Goal: Task Accomplishment & Management: Manage account settings

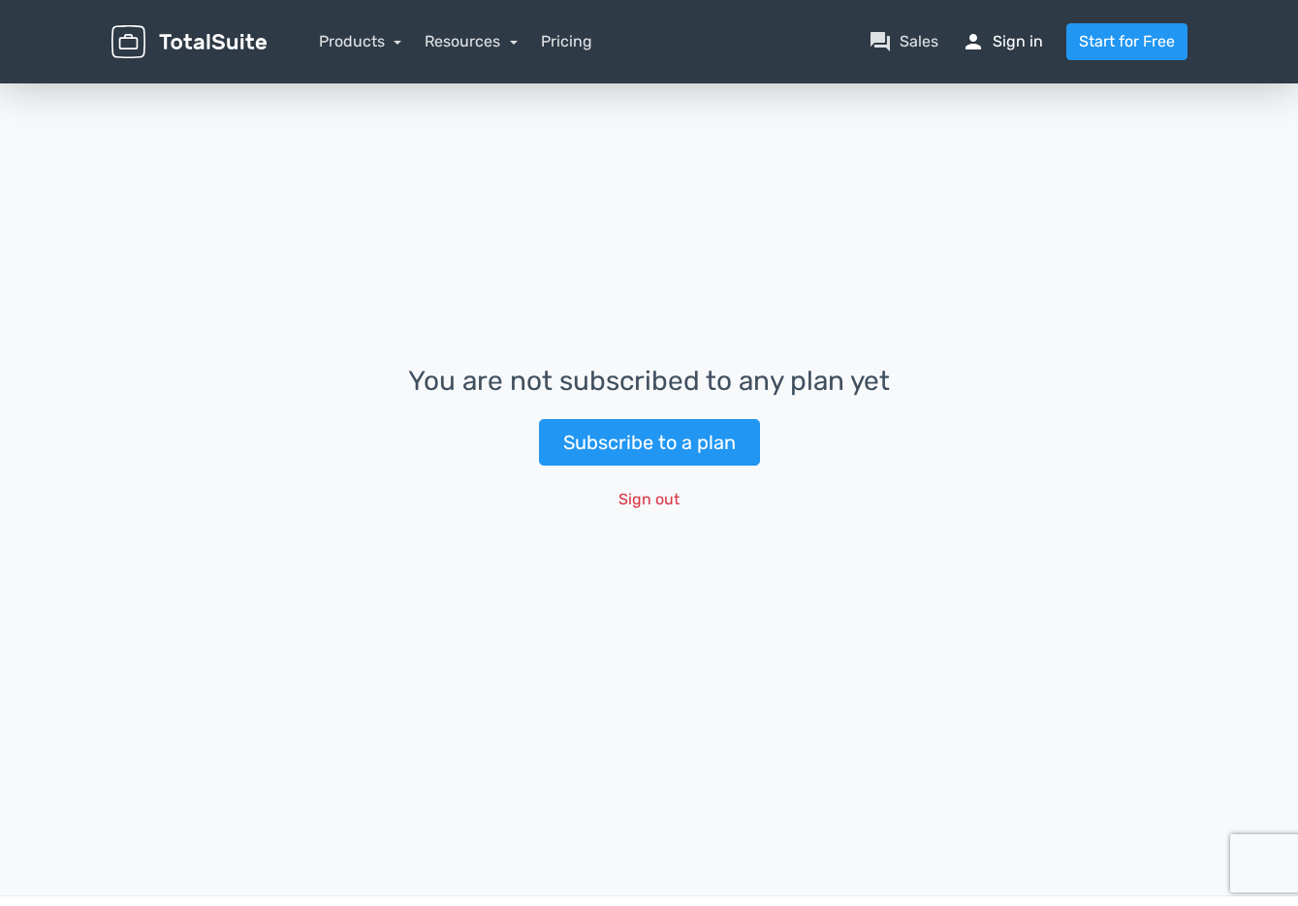
click at [1030, 37] on link "person Sign in" at bounding box center [1002, 41] width 81 height 23
click at [978, 41] on span "person" at bounding box center [973, 41] width 23 height 23
click at [639, 498] on button "Sign out" at bounding box center [649, 499] width 86 height 37
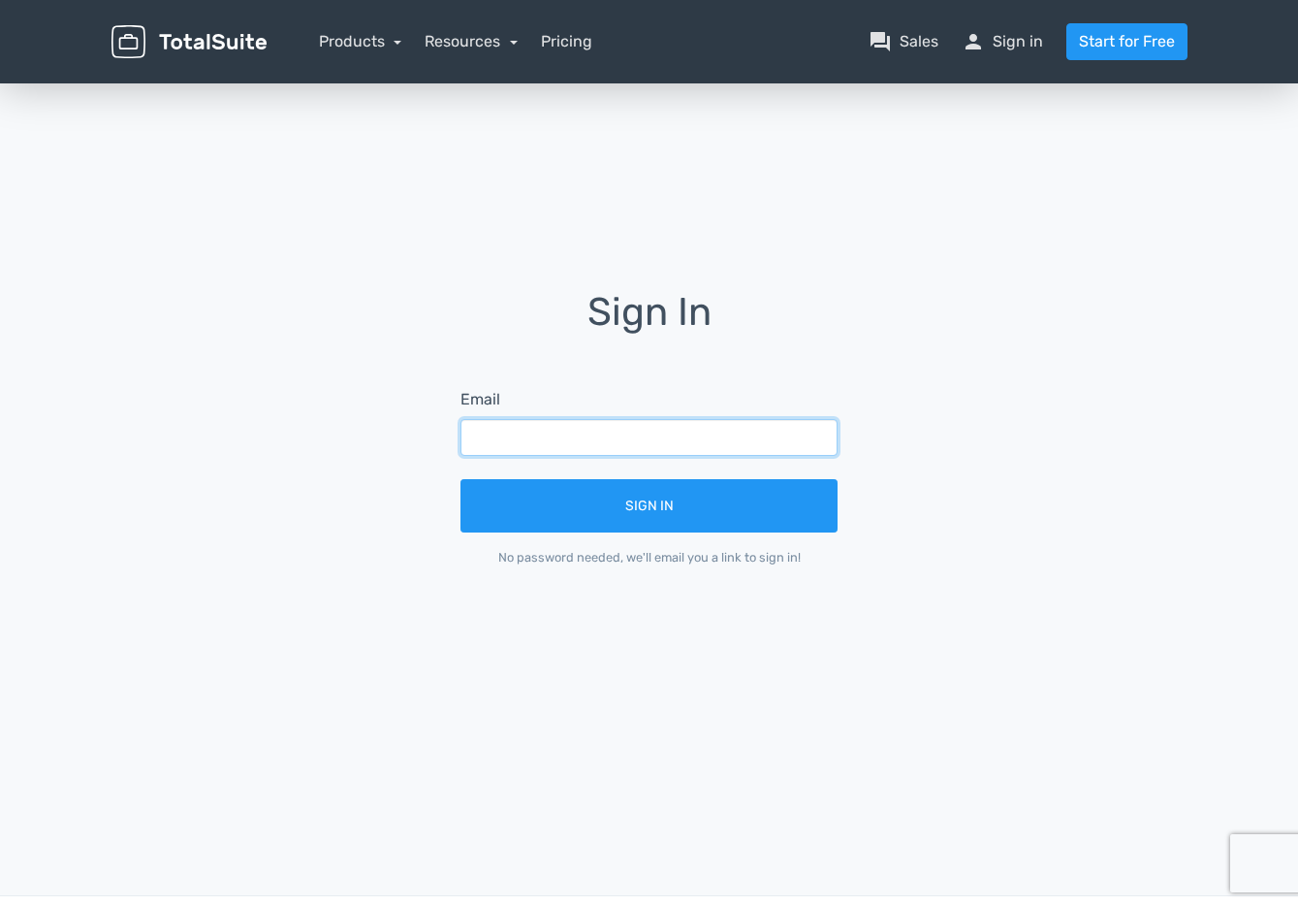
click at [653, 439] on input "text" at bounding box center [649, 437] width 377 height 37
click at [653, 440] on input "text" at bounding box center [649, 437] width 377 height 37
type input "michael.chien.gi@fujifilm.com"
click at [461, 479] on button "Sign In" at bounding box center [649, 505] width 377 height 53
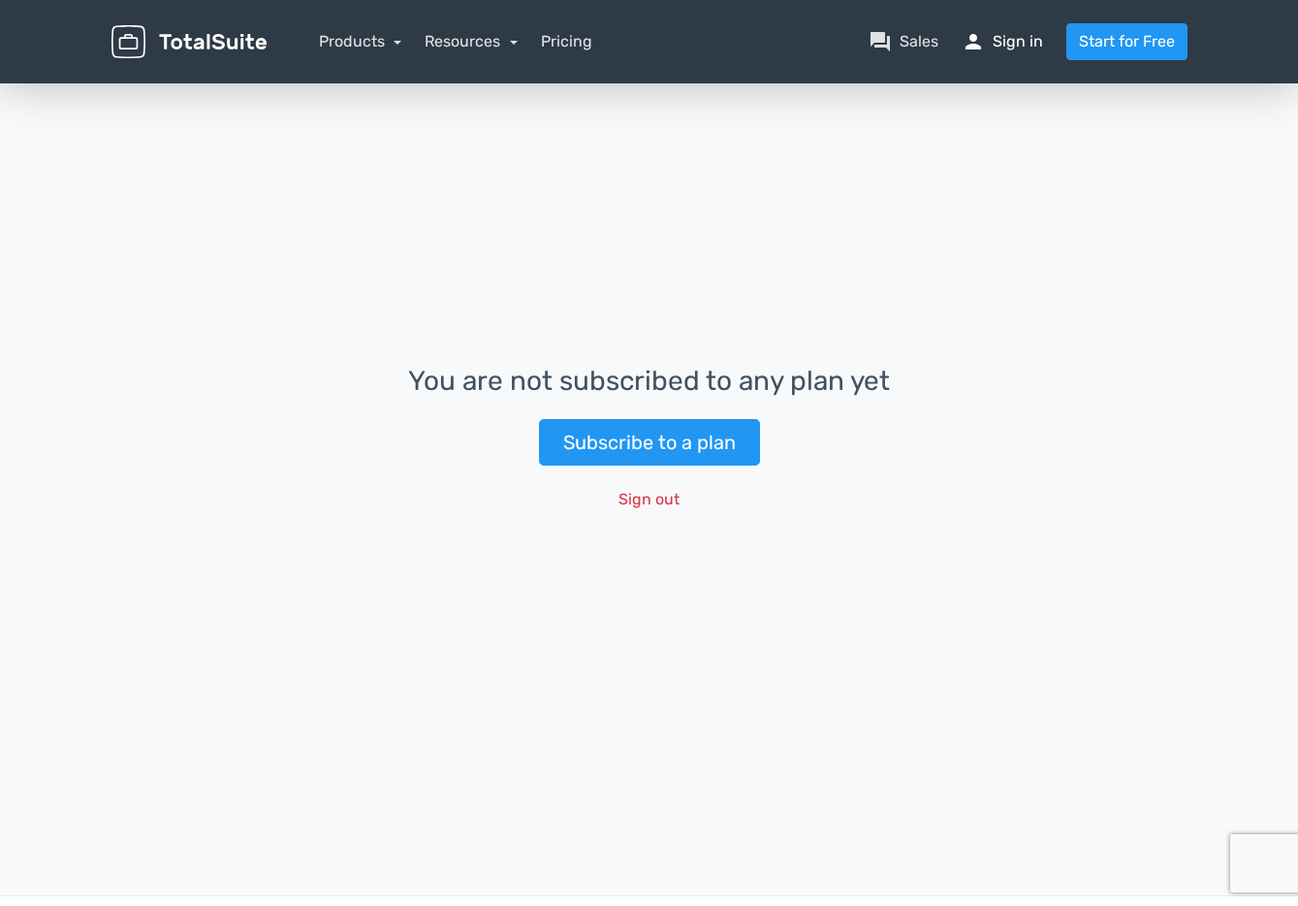
click at [1003, 46] on link "person Sign in" at bounding box center [1002, 41] width 81 height 23
